Goal: Register for event/course

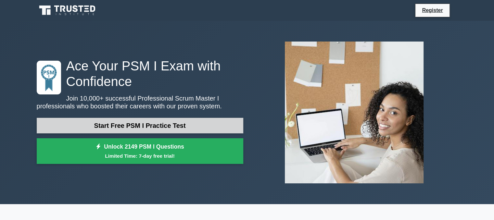
click at [161, 131] on link "Start Free PSM I Practice Test" at bounding box center [140, 126] width 207 height 16
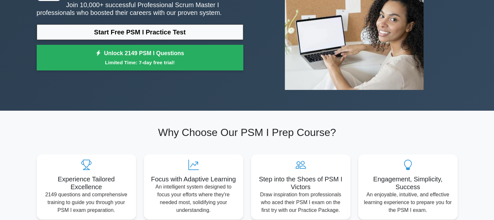
scroll to position [88, 0]
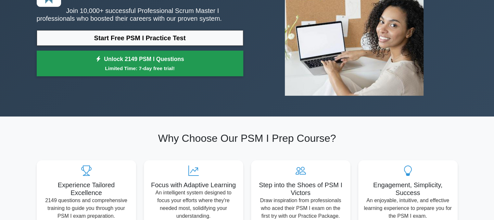
click at [188, 67] on small "Limited Time: 7-day free trial!" at bounding box center [140, 68] width 190 height 7
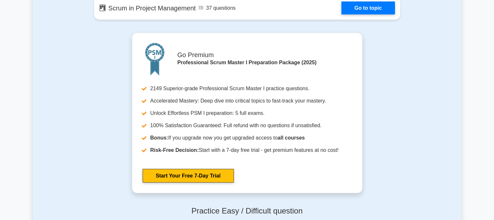
scroll to position [1303, 0]
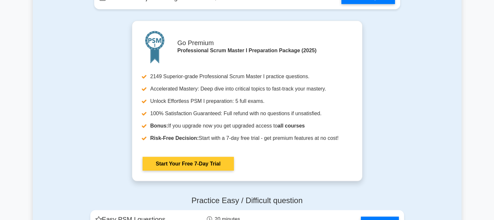
click at [185, 157] on link "Start Your Free 7-Day Trial" at bounding box center [188, 164] width 91 height 14
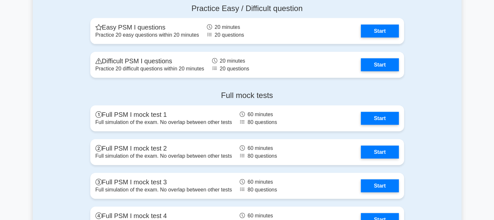
scroll to position [1496, 0]
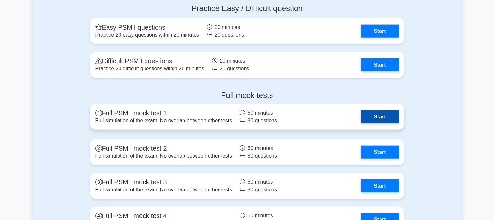
click at [361, 115] on link "Start" at bounding box center [380, 116] width 38 height 13
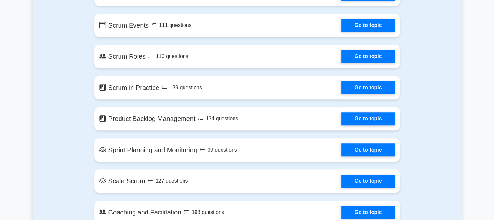
scroll to position [396, 0]
